Goal: Information Seeking & Learning: Learn about a topic

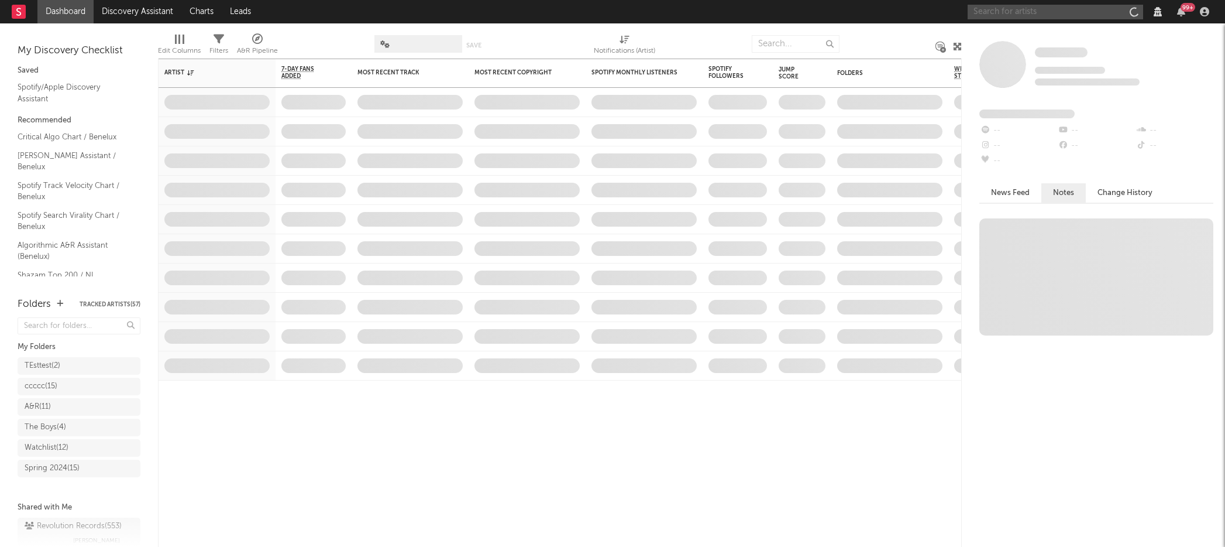
click at [1023, 9] on input "text" at bounding box center [1056, 12] width 176 height 15
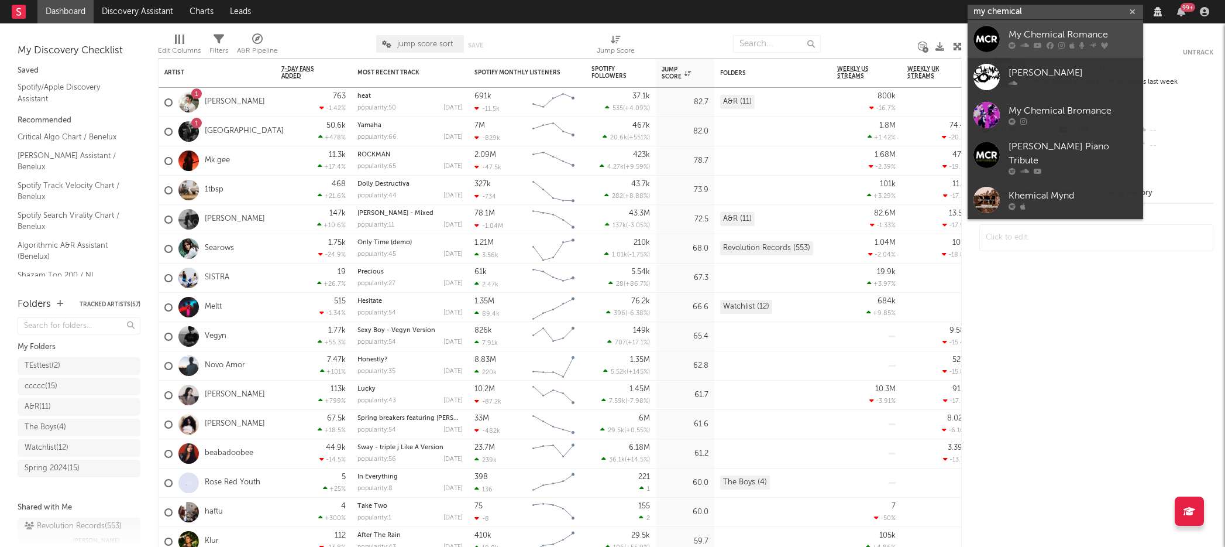
type input "my chemical"
click at [1025, 37] on div "My Chemical Romance" at bounding box center [1073, 35] width 129 height 14
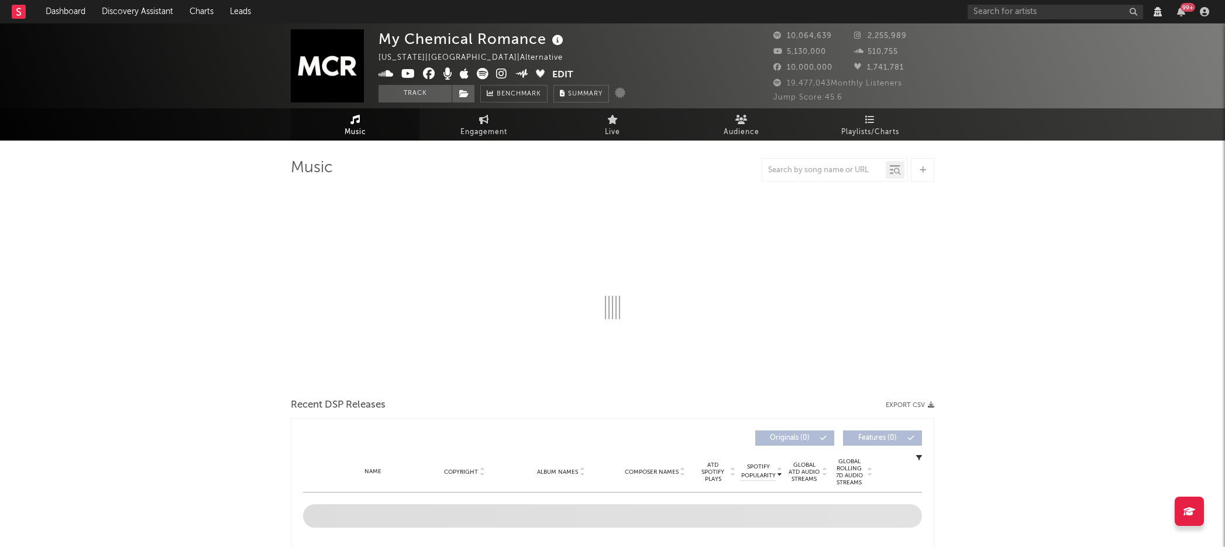
select select "View all"
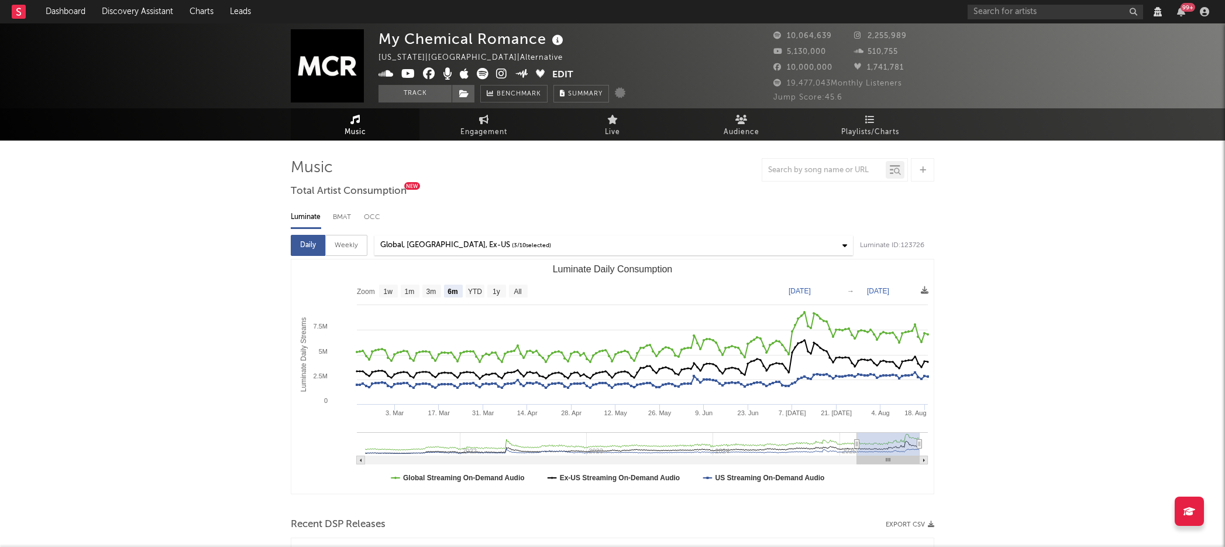
select select "View all"
select select "6m"
select select "View all"
select select "6m"
